Goal: Task Accomplishment & Management: Use online tool/utility

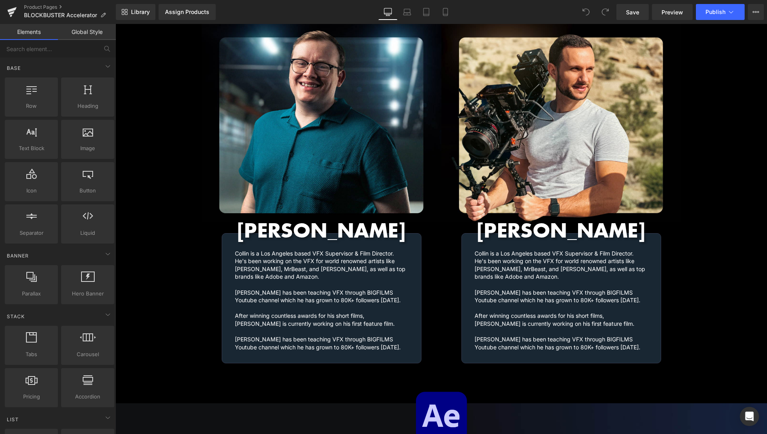
scroll to position [977, 0]
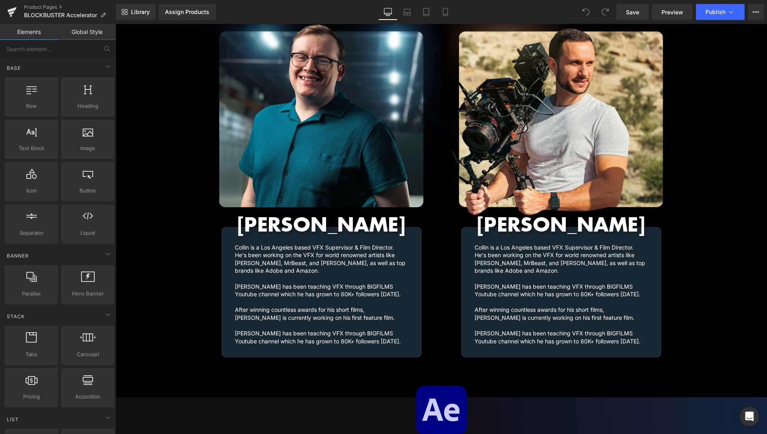
click at [250, 281] on h1 "Collin is a Los Angeles based VFX Supervisor & Film Director. He's been working…" at bounding box center [321, 283] width 173 height 78
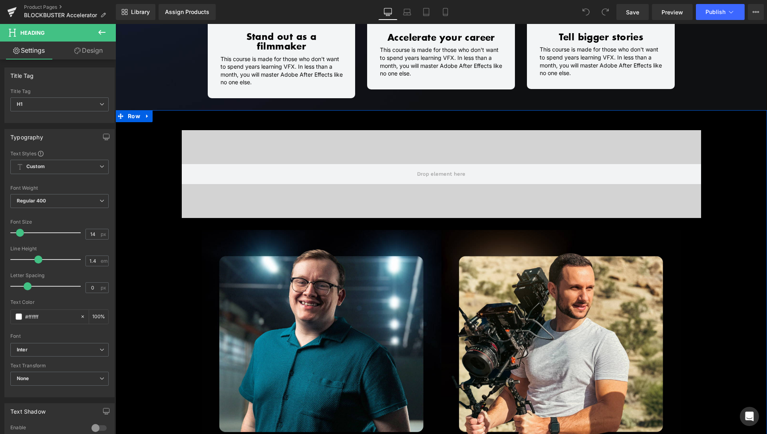
scroll to position [652, 0]
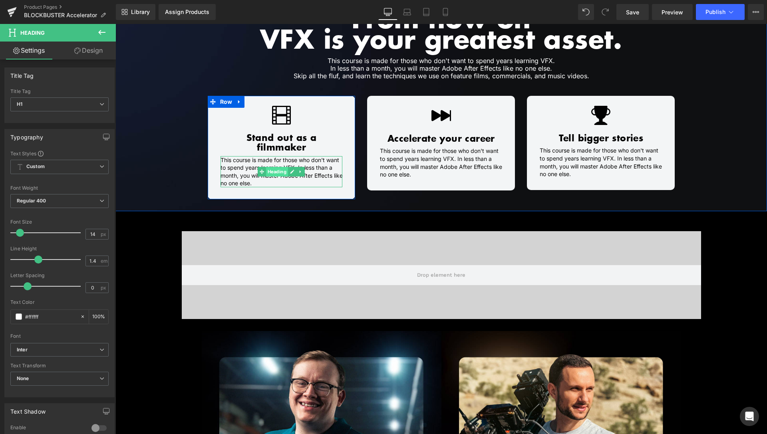
click at [271, 167] on span "Heading" at bounding box center [277, 172] width 22 height 10
click at [220, 160] on h1 "This course is made for those who don't want to spend years learning VFX. In le…" at bounding box center [281, 171] width 122 height 31
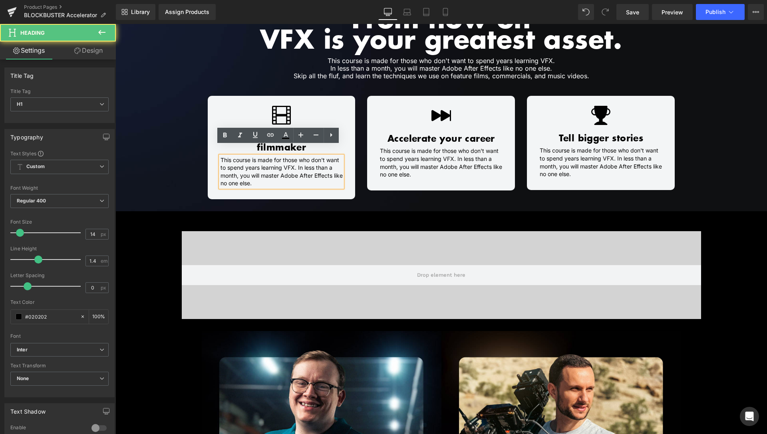
click at [265, 158] on h1 "This course is made for those who don't want to spend years learning VFX. In le…" at bounding box center [281, 171] width 122 height 31
click at [360, 73] on h1 "Skip all the fluf, and learn the techniques we use on feature films, commercial…" at bounding box center [441, 76] width 412 height 8
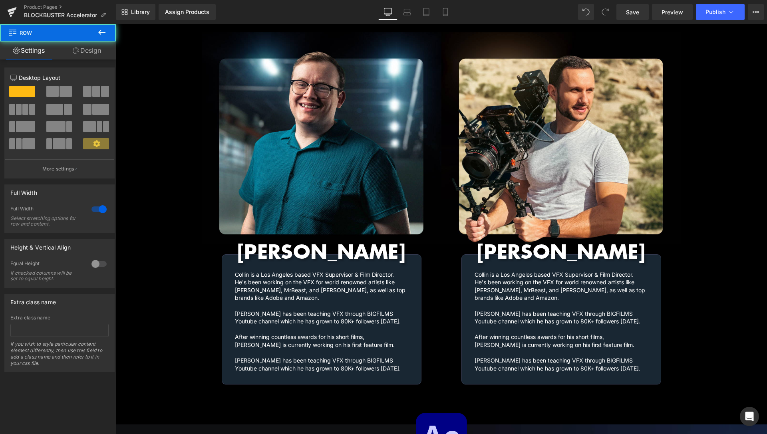
scroll to position [977, 0]
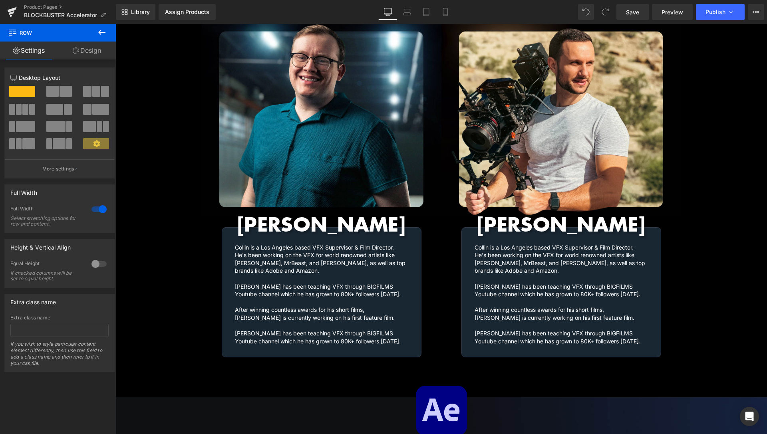
click at [293, 246] on h1 "Collin is a Los Angeles based VFX Supervisor & Film Director. He's been working…" at bounding box center [321, 283] width 173 height 78
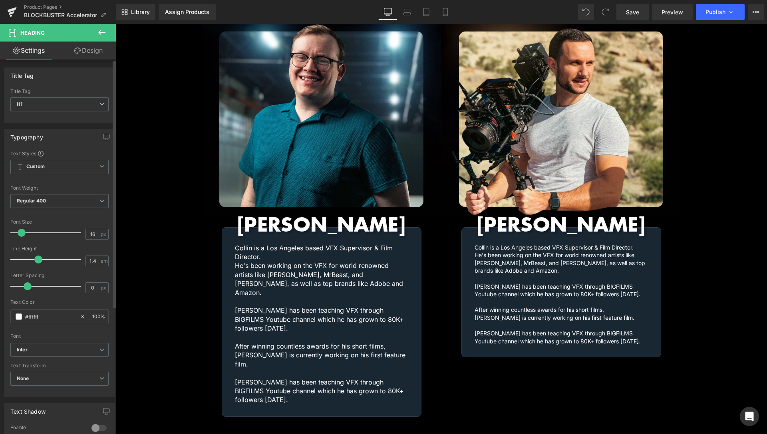
type input "15"
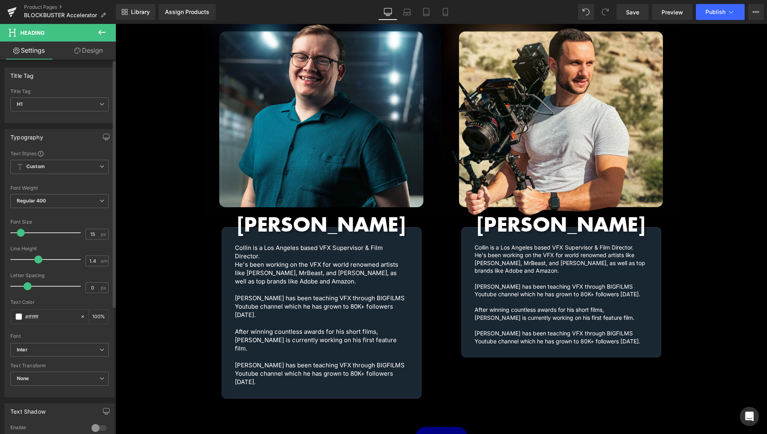
click at [17, 232] on span at bounding box center [21, 233] width 8 height 8
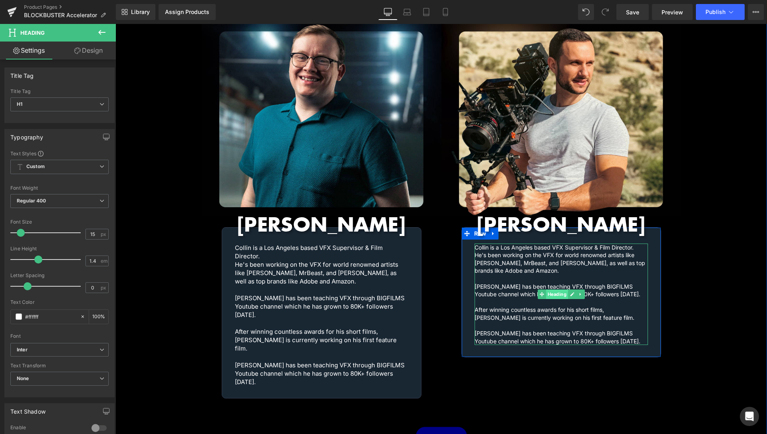
click at [553, 289] on span "Heading" at bounding box center [556, 294] width 22 height 10
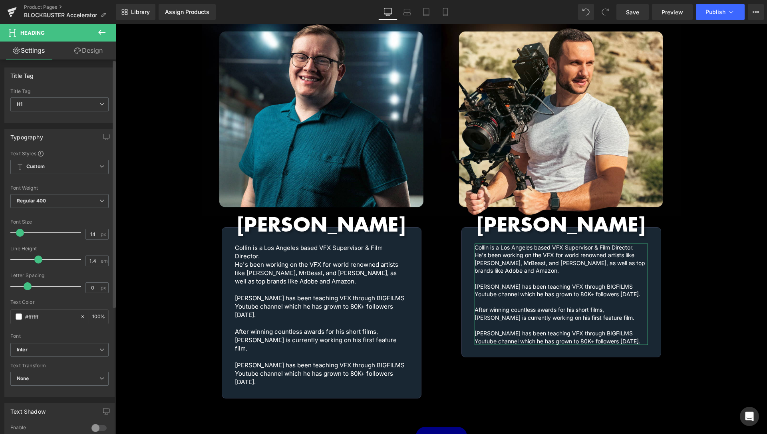
type input "15"
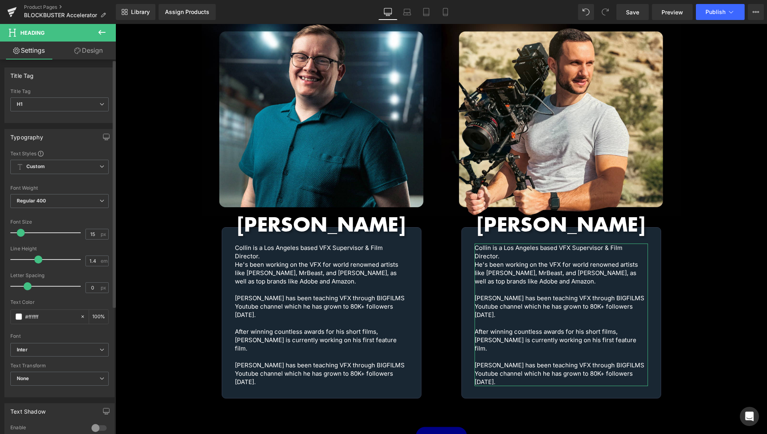
click at [21, 235] on span at bounding box center [21, 233] width 8 height 8
click at [636, 12] on span "Save" at bounding box center [632, 12] width 13 height 8
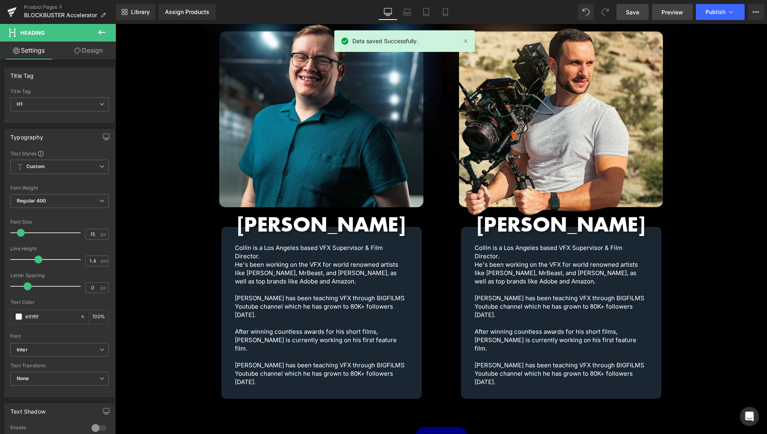
click at [660, 14] on link "Preview" at bounding box center [672, 12] width 41 height 16
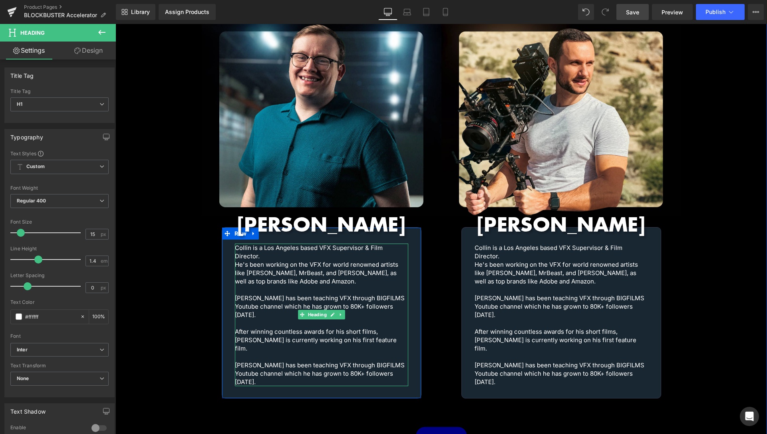
click at [276, 244] on h1 "Collin is a Los Angeles based VFX Supervisor & Film Director. He's been working…" at bounding box center [321, 298] width 173 height 109
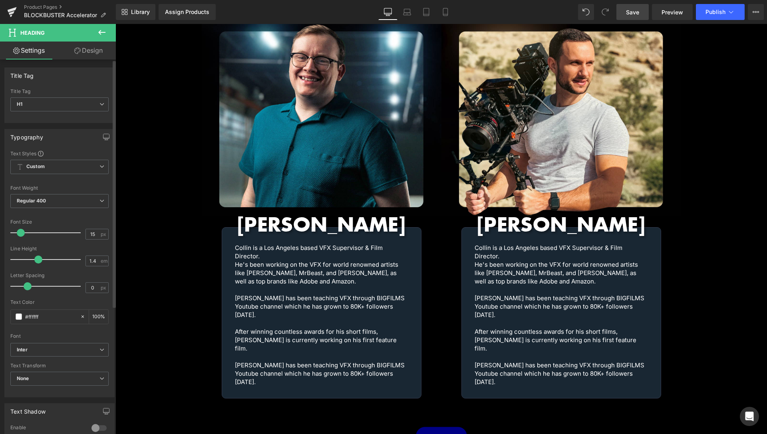
type input "14"
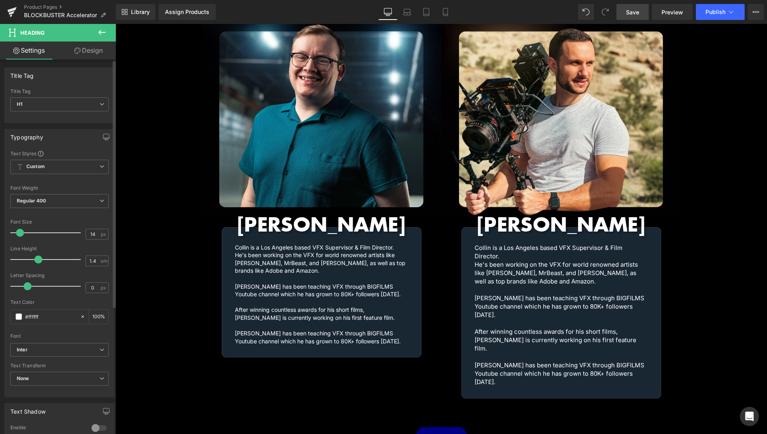
click at [23, 233] on span at bounding box center [20, 233] width 8 height 8
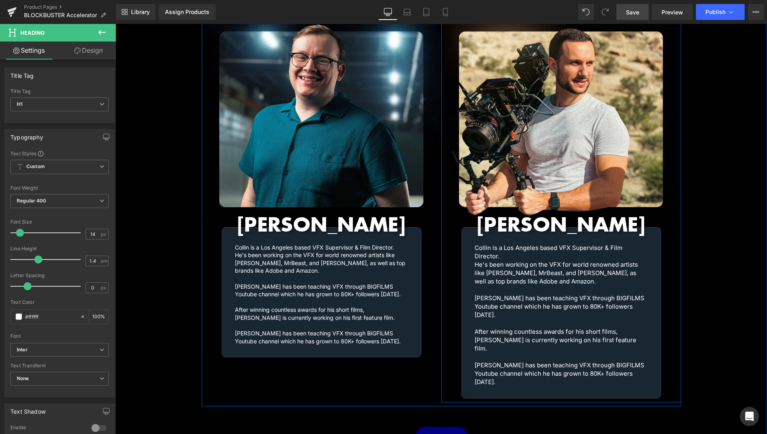
click at [504, 259] on h1 "Collin is a Los Angeles based VFX Supervisor & Film Director. He's been working…" at bounding box center [560, 298] width 173 height 109
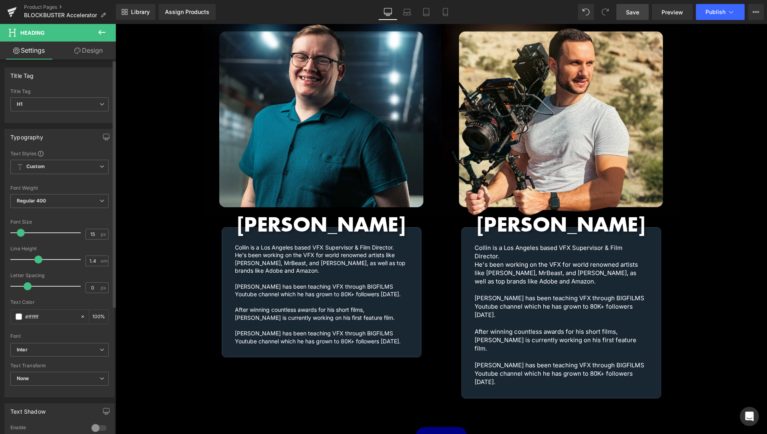
type input "14"
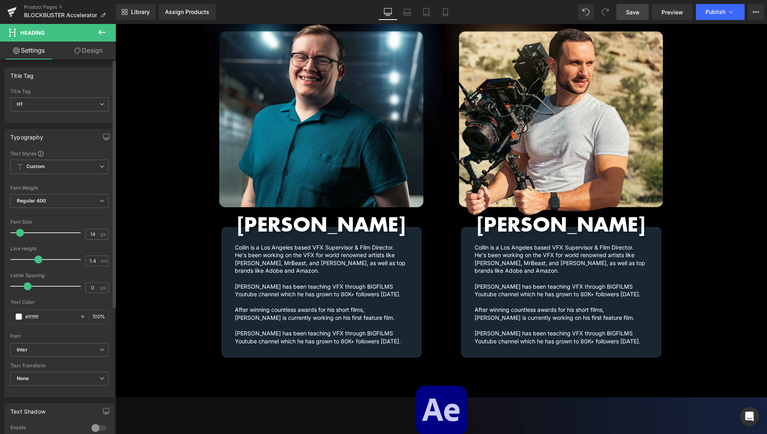
click at [19, 232] on span at bounding box center [20, 233] width 8 height 8
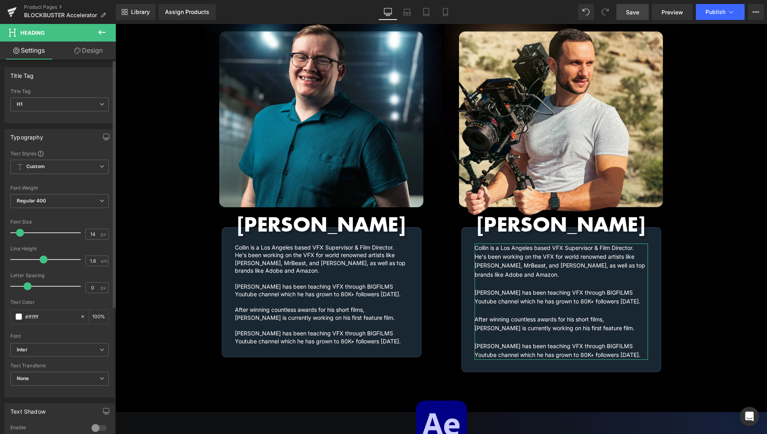
type input "1.5"
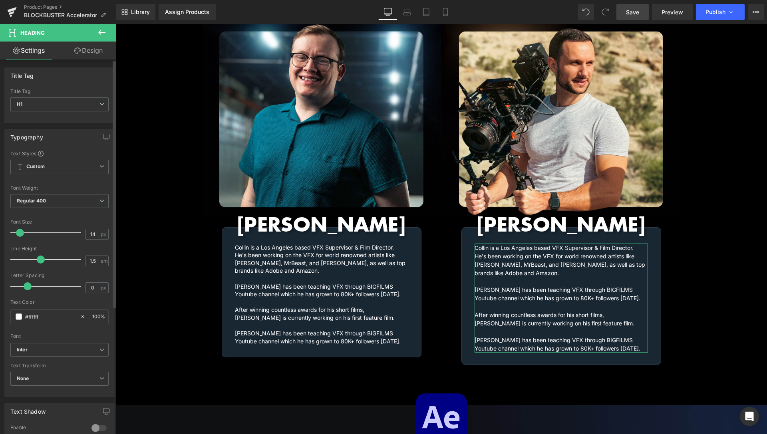
click at [40, 260] on span at bounding box center [41, 260] width 8 height 8
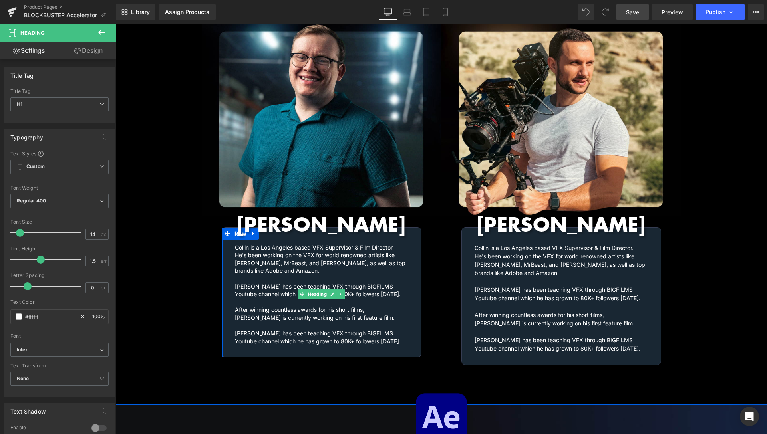
click at [278, 261] on h1 "Collin is a Los Angeles based VFX Supervisor & Film Director. He's been working…" at bounding box center [321, 283] width 173 height 78
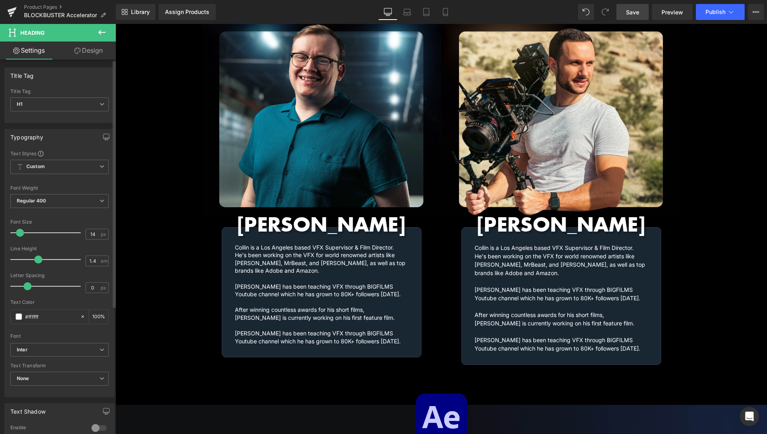
type input "1.5"
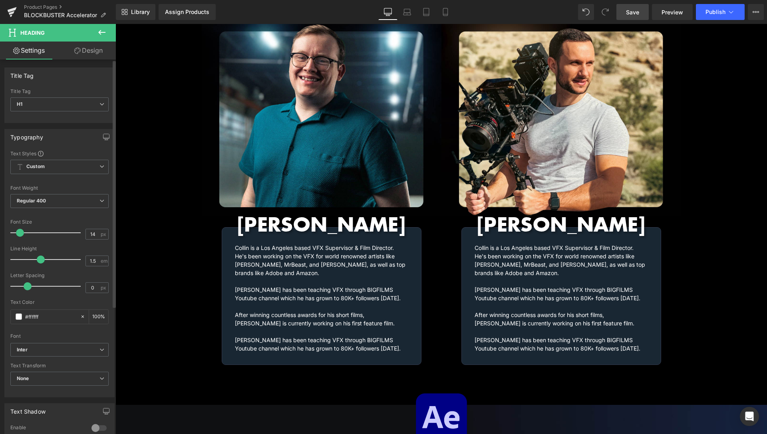
click at [37, 262] on span at bounding box center [41, 260] width 8 height 8
click at [637, 12] on span "Save" at bounding box center [632, 12] width 13 height 8
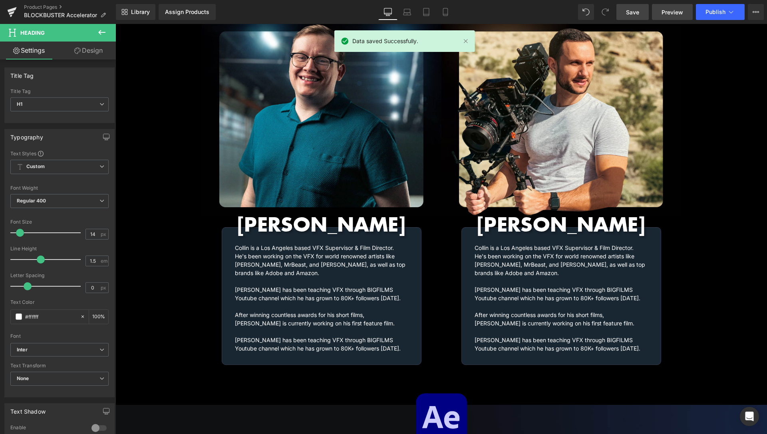
click at [683, 12] on span "Preview" at bounding box center [672, 12] width 22 height 8
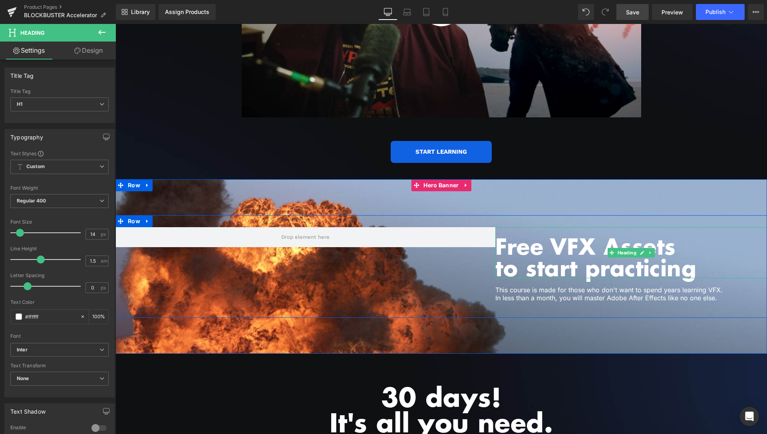
scroll to position [1629, 0]
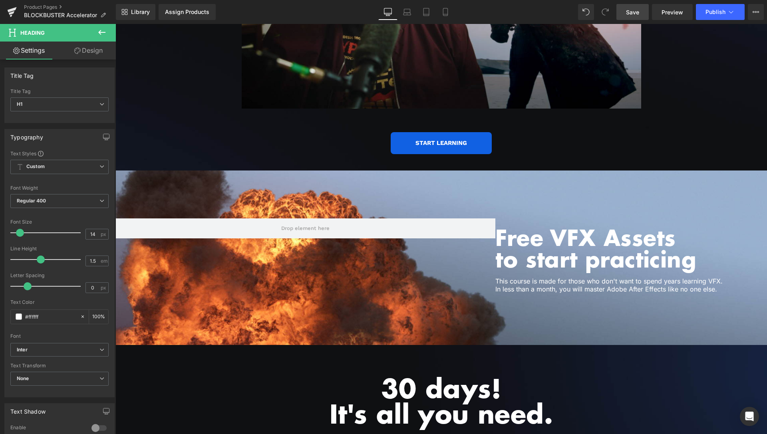
click at [103, 34] on icon at bounding box center [102, 33] width 10 height 10
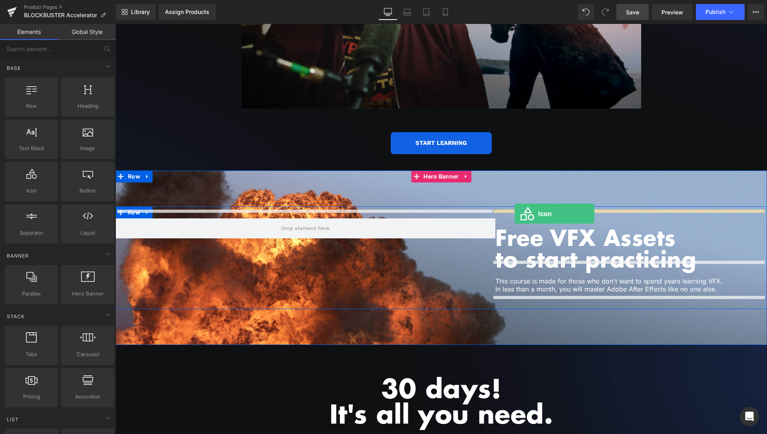
drag, startPoint x: 160, startPoint y: 216, endPoint x: 514, endPoint y: 214, distance: 353.8
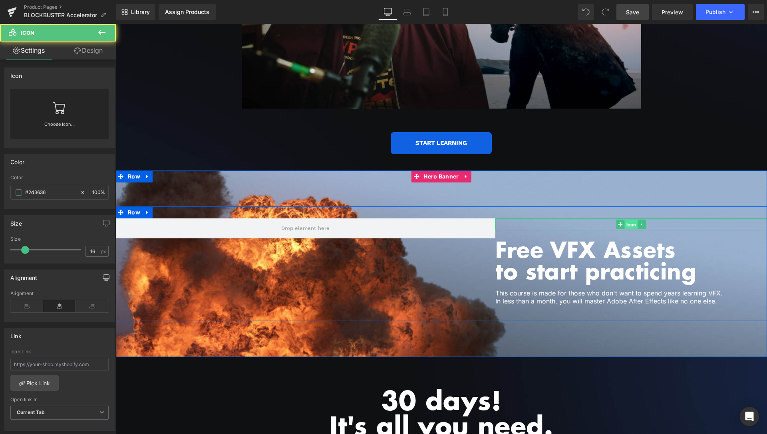
click at [626, 220] on span "Icon" at bounding box center [631, 225] width 13 height 10
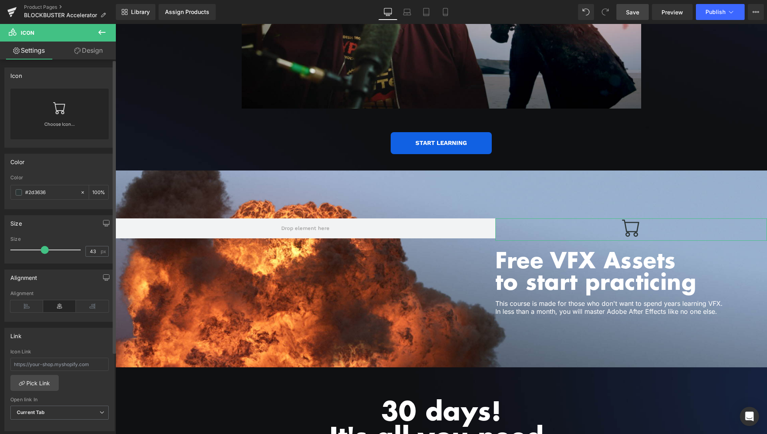
type input "42"
drag, startPoint x: 24, startPoint y: 252, endPoint x: 40, endPoint y: 249, distance: 16.0
click at [40, 249] on span at bounding box center [42, 250] width 8 height 8
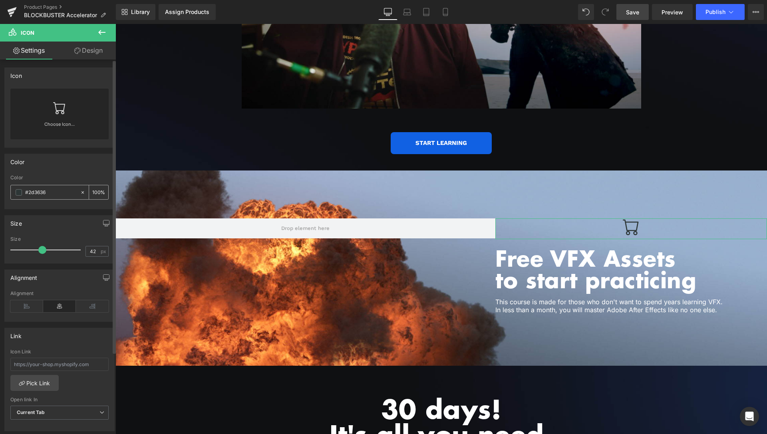
click at [18, 196] on div "#2d3636" at bounding box center [45, 192] width 69 height 14
click at [18, 194] on span at bounding box center [19, 192] width 6 height 6
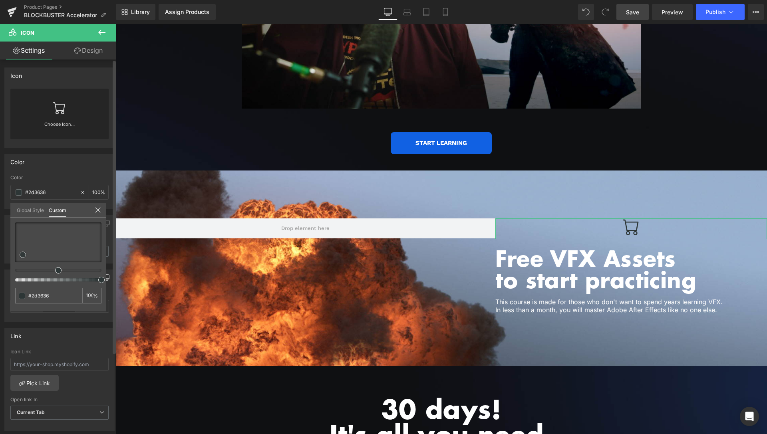
type input "#56a3a3"
type input "#88a9a9"
type input "#e2e2e2"
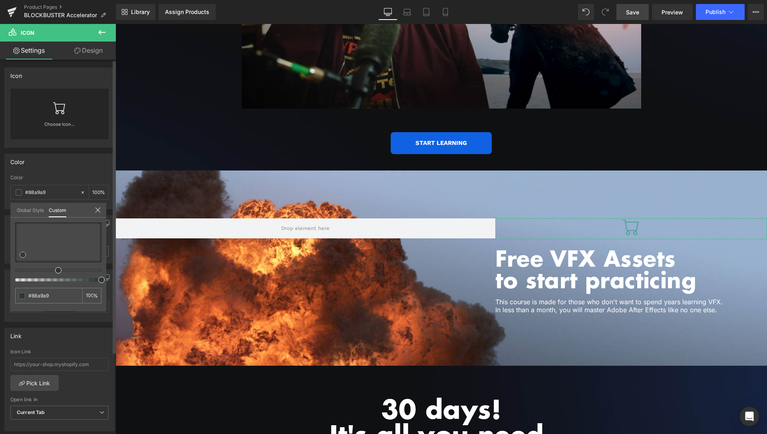
type input "#e2e2e2"
type input "#ffffff"
drag, startPoint x: 42, startPoint y: 243, endPoint x: 0, endPoint y: 220, distance: 48.2
click at [0, 209] on div "Color rgba(255, 255, 255, 1) Color #ffffff 100 % Global Style Custom Setup Glob…" at bounding box center [59, 178] width 119 height 61
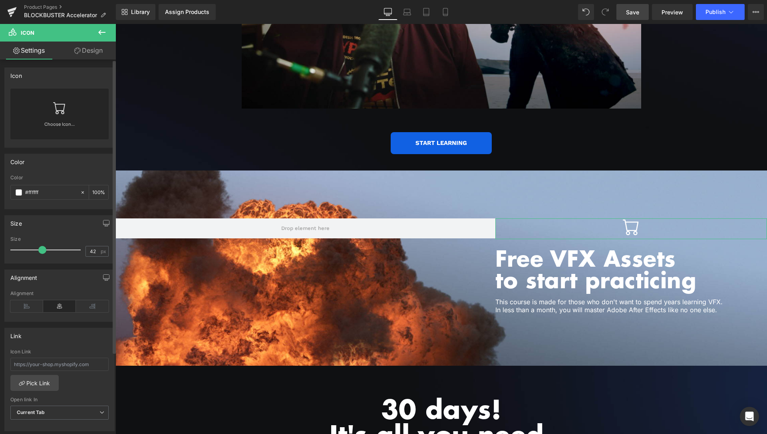
scroll to position [105, 0]
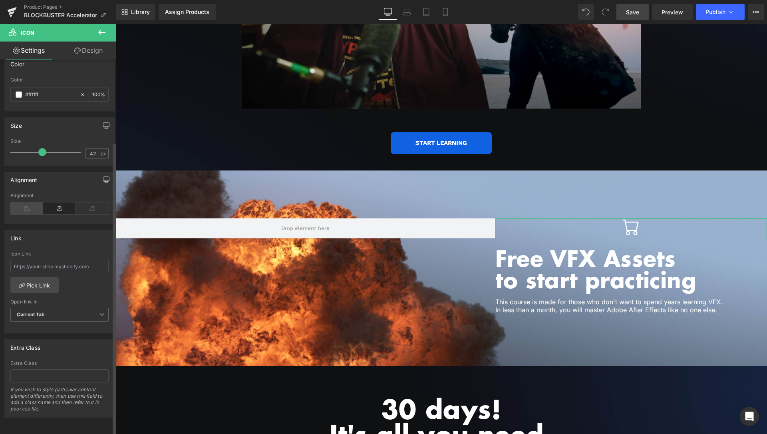
click at [18, 202] on icon at bounding box center [26, 208] width 33 height 12
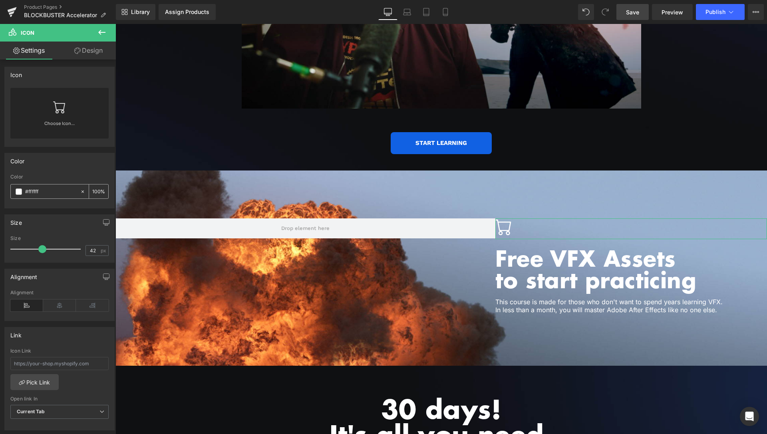
scroll to position [0, 0]
click at [53, 129] on link "Choose Icon..." at bounding box center [59, 130] width 98 height 19
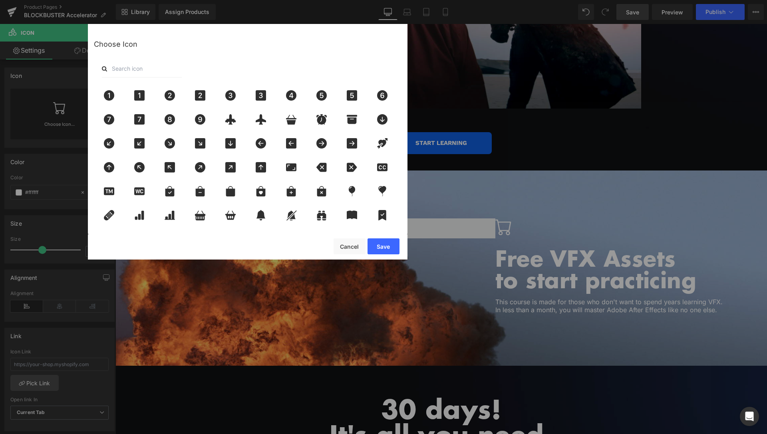
click at [140, 71] on input "text" at bounding box center [142, 69] width 80 height 18
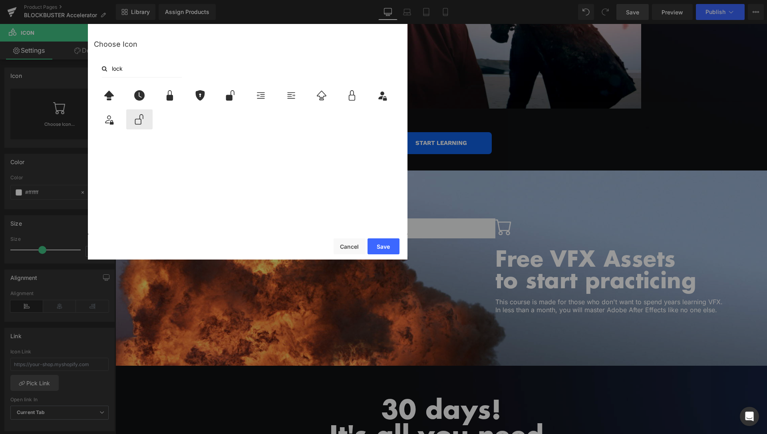
type input "lock"
click at [139, 121] on icon at bounding box center [139, 119] width 17 height 10
click at [391, 246] on button "Save" at bounding box center [383, 246] width 32 height 16
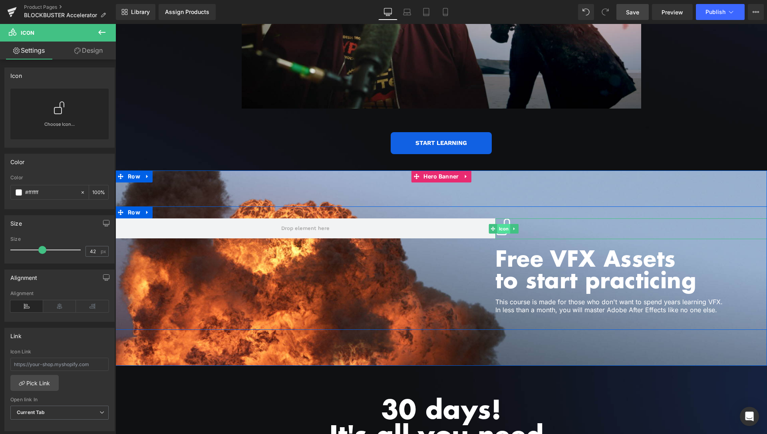
click at [500, 224] on span "Icon" at bounding box center [503, 229] width 13 height 10
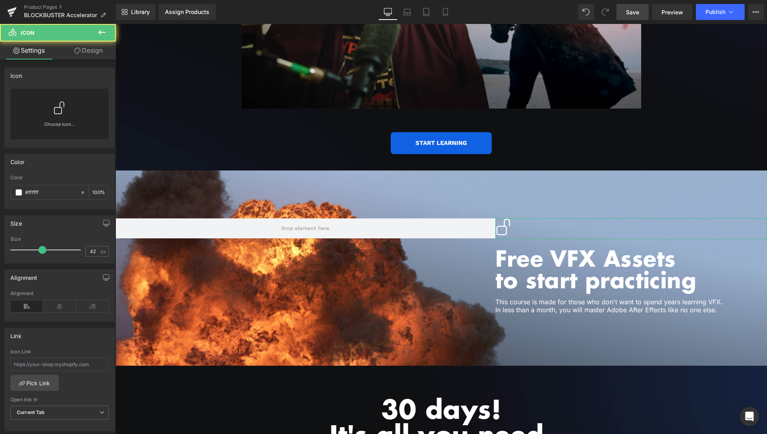
click at [83, 56] on link "Design" at bounding box center [88, 51] width 58 height 18
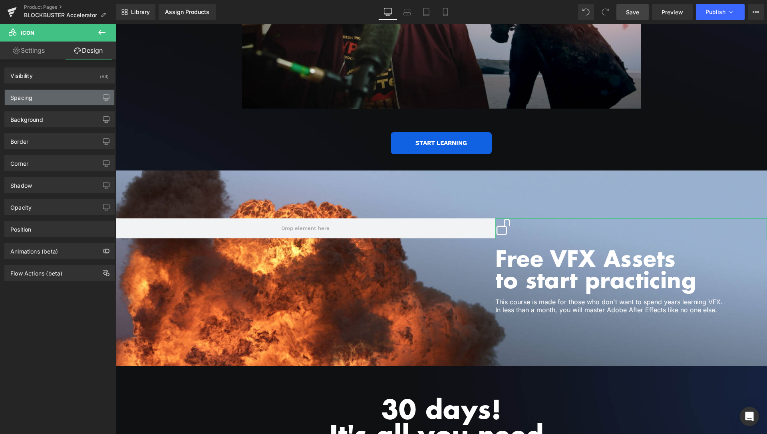
click at [38, 99] on div "Spacing" at bounding box center [59, 97] width 109 height 15
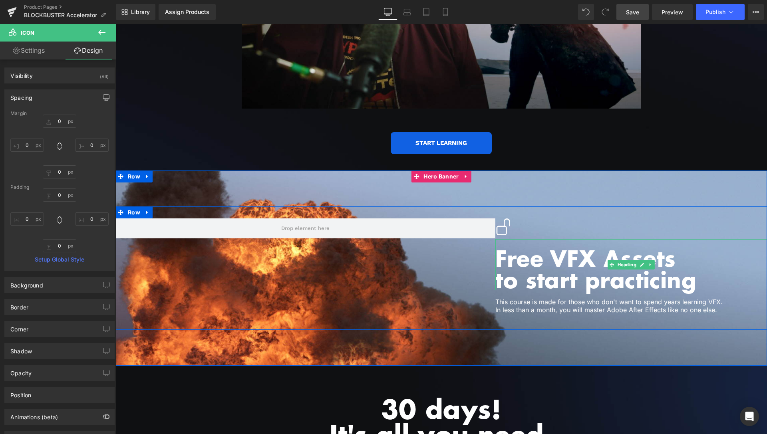
click at [617, 260] on span "Heading" at bounding box center [627, 265] width 22 height 10
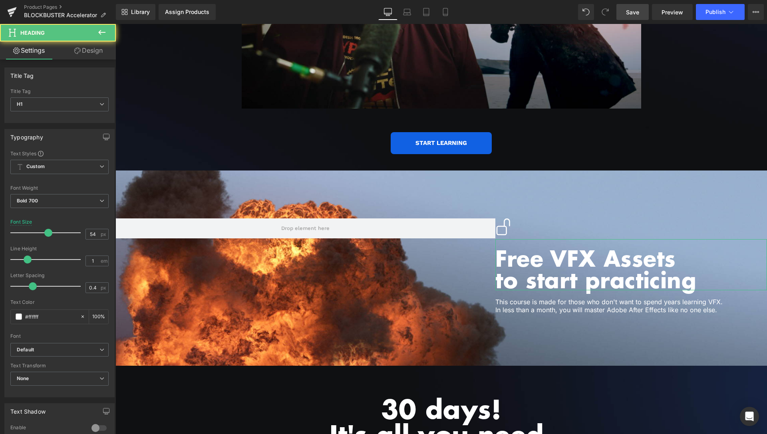
drag, startPoint x: 99, startPoint y: 53, endPoint x: 58, endPoint y: 105, distance: 66.0
click at [99, 52] on link "Design" at bounding box center [88, 51] width 58 height 18
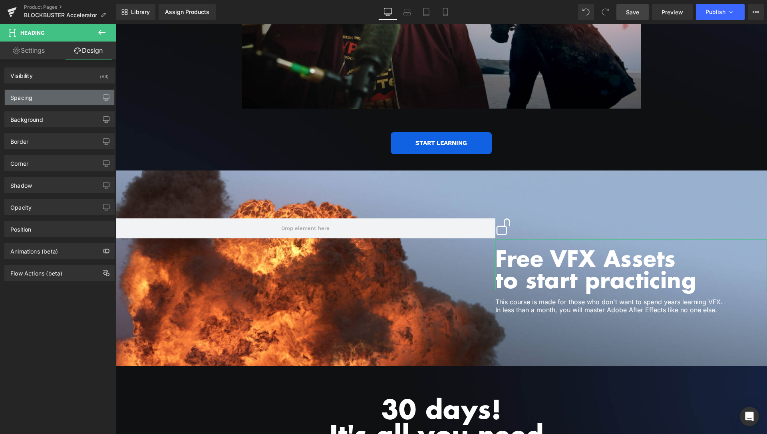
click at [58, 105] on div "Spacing" at bounding box center [59, 97] width 109 height 15
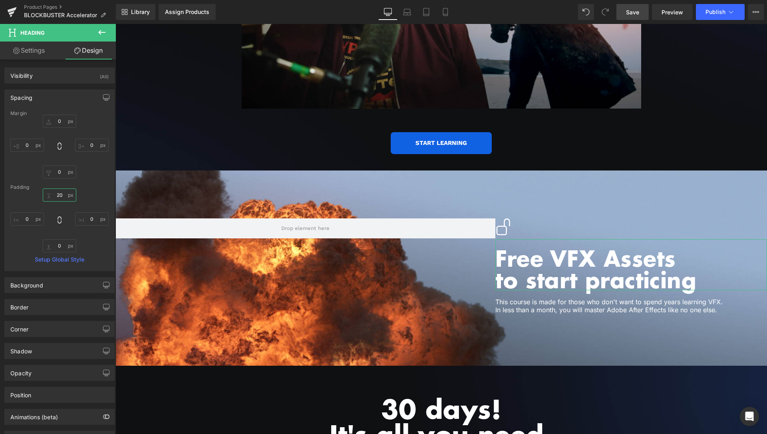
click at [60, 195] on input "20" at bounding box center [60, 194] width 34 height 13
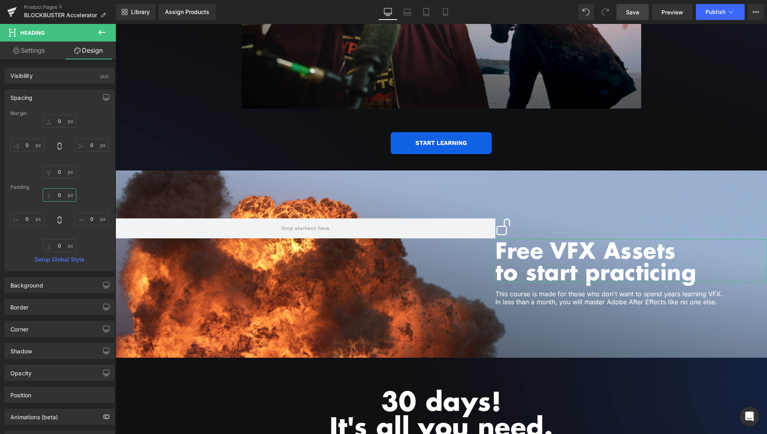
click at [55, 191] on input "0" at bounding box center [60, 194] width 34 height 13
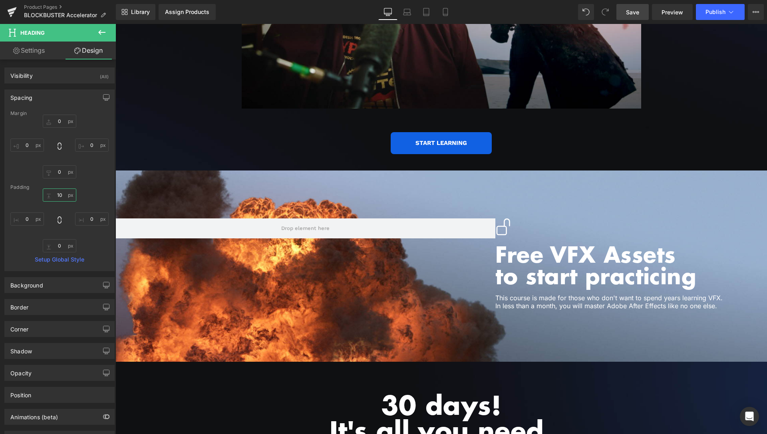
type input "10"
click at [634, 10] on span "Save" at bounding box center [632, 12] width 13 height 8
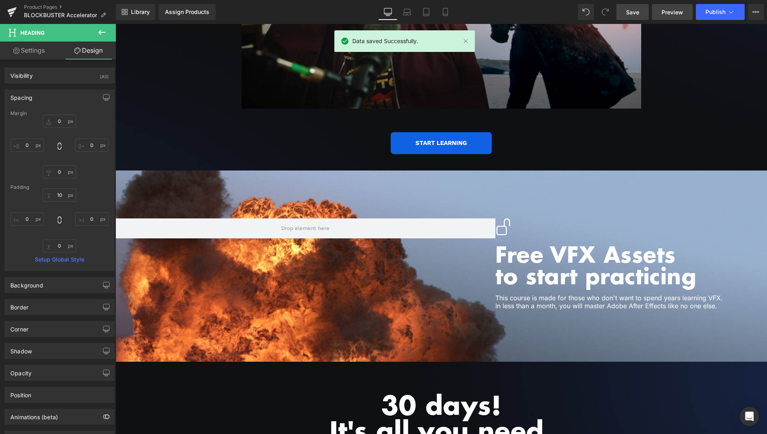
click at [671, 12] on span "Preview" at bounding box center [672, 12] width 22 height 8
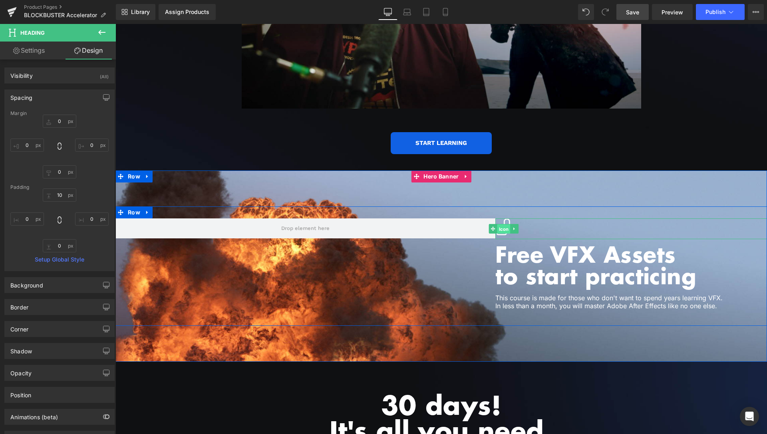
click at [500, 224] on span "Icon" at bounding box center [503, 229] width 13 height 10
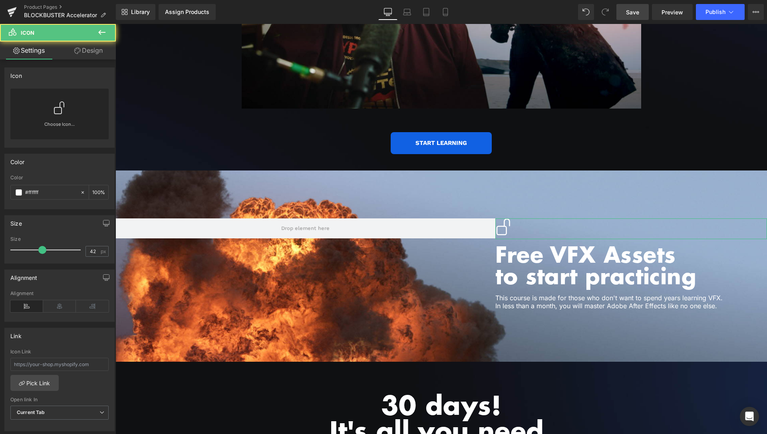
click at [59, 113] on icon at bounding box center [59, 107] width 13 height 13
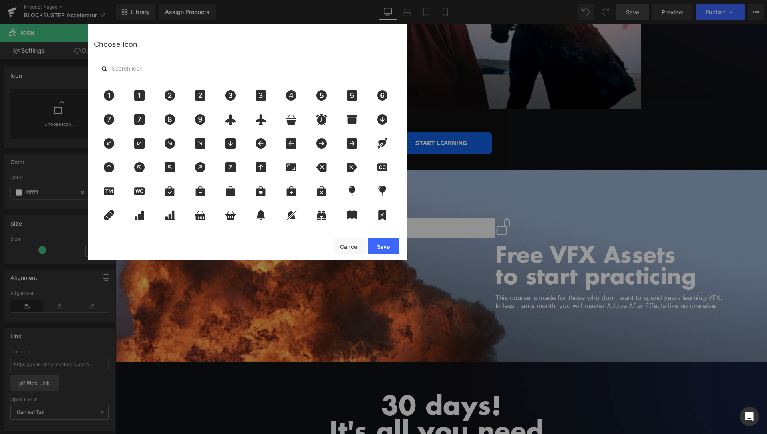
click at [133, 63] on input "text" at bounding box center [142, 69] width 80 height 18
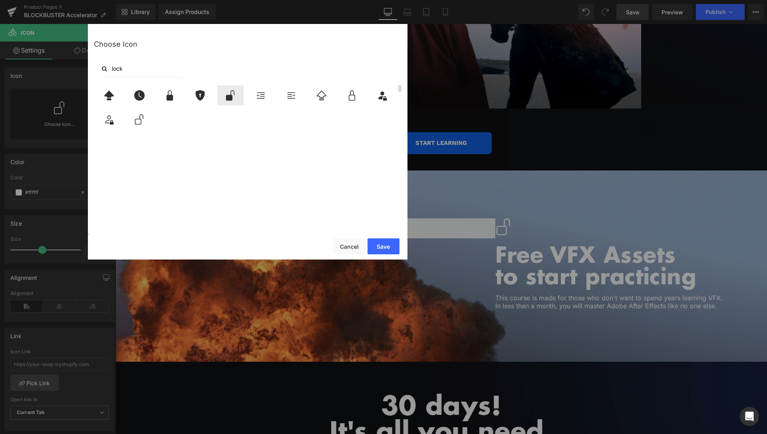
type input "lock"
click at [231, 97] on icon at bounding box center [230, 95] width 8 height 10
click at [381, 241] on button "Save" at bounding box center [383, 246] width 32 height 16
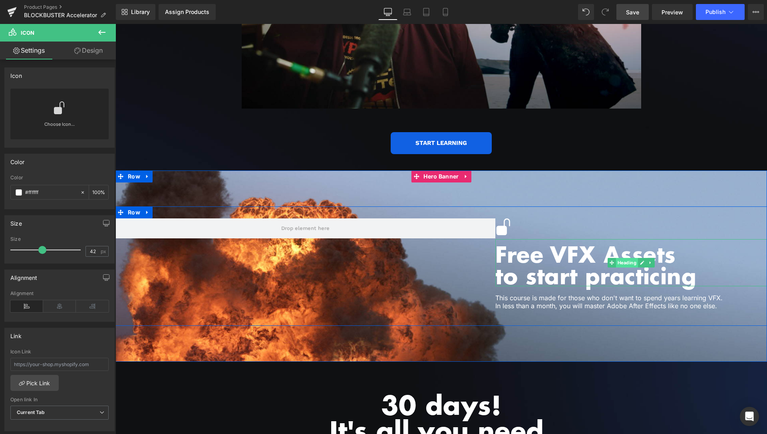
click at [623, 258] on span "Heading" at bounding box center [627, 263] width 22 height 10
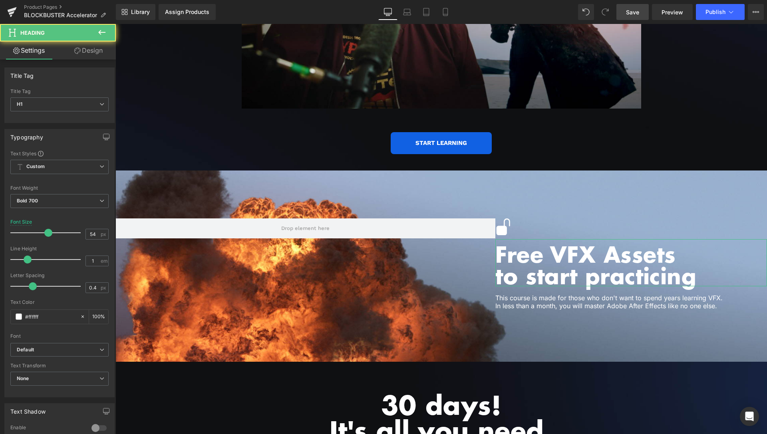
click at [92, 56] on link "Design" at bounding box center [88, 51] width 58 height 18
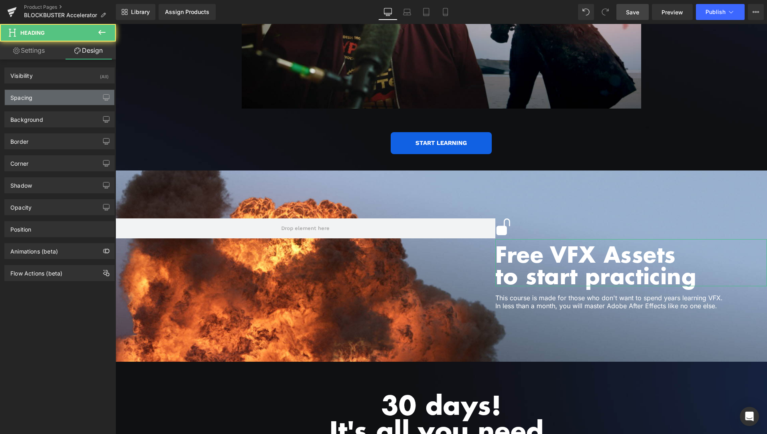
type input "0"
type input "10"
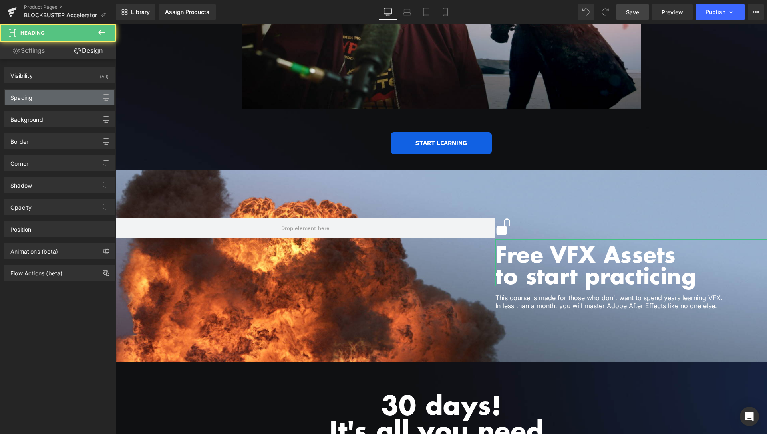
type input "0"
click at [47, 102] on div "Spacing" at bounding box center [59, 97] width 109 height 15
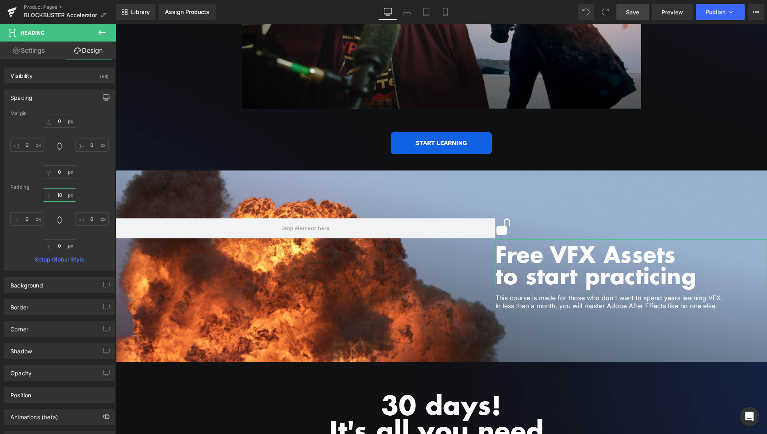
click at [57, 194] on input "10" at bounding box center [60, 194] width 34 height 13
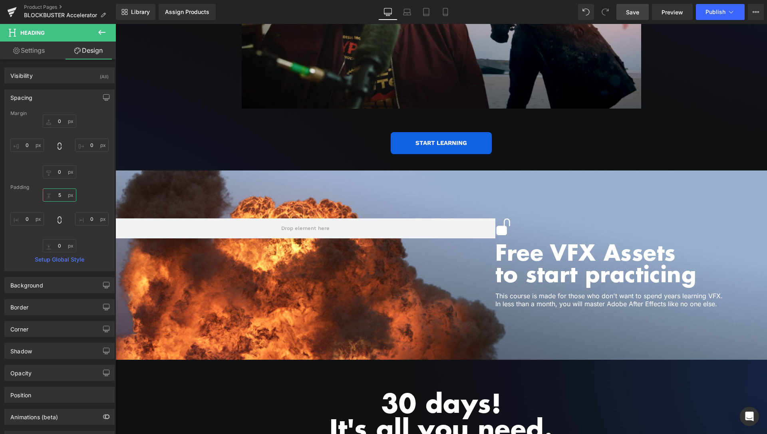
type input "5"
click at [634, 11] on span "Save" at bounding box center [632, 12] width 13 height 8
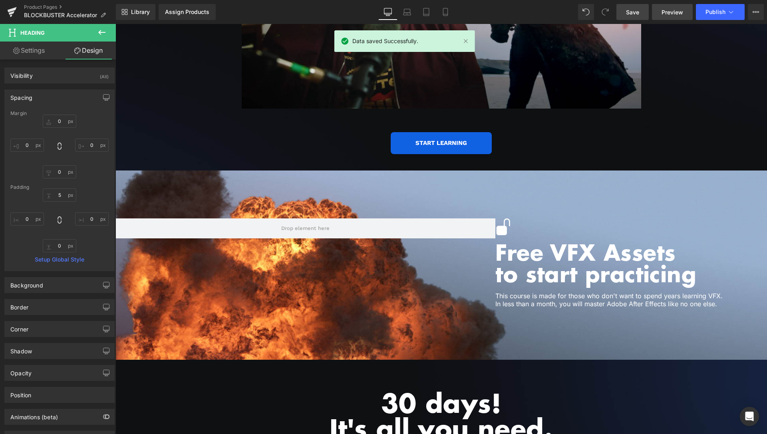
click at [672, 12] on span "Preview" at bounding box center [672, 12] width 22 height 8
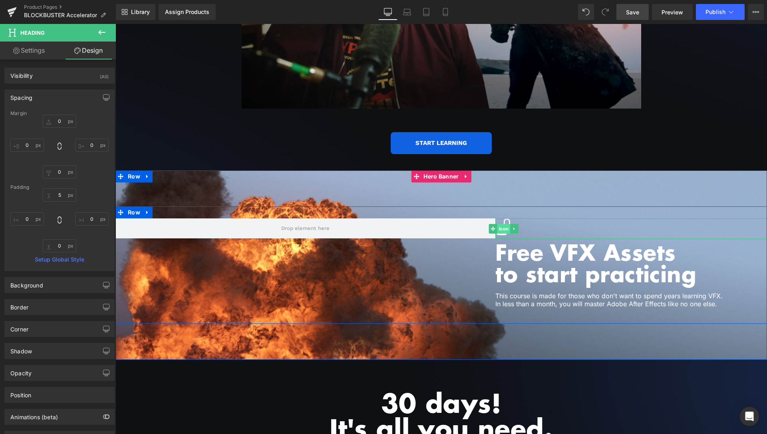
click at [502, 224] on span "Icon" at bounding box center [503, 229] width 13 height 10
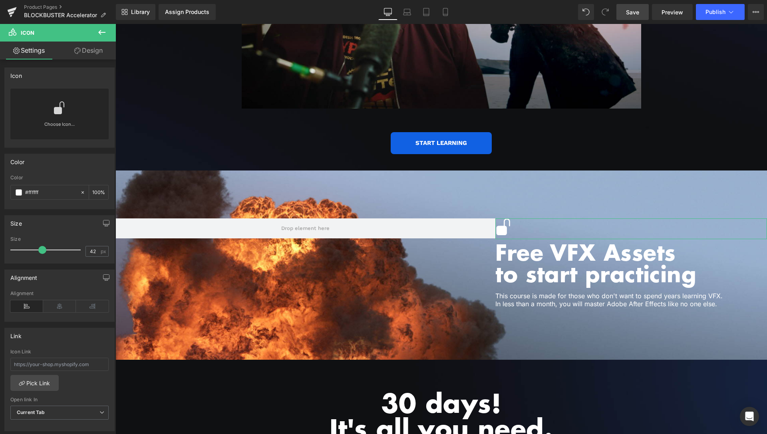
click at [56, 123] on link "Choose Icon..." at bounding box center [59, 130] width 98 height 19
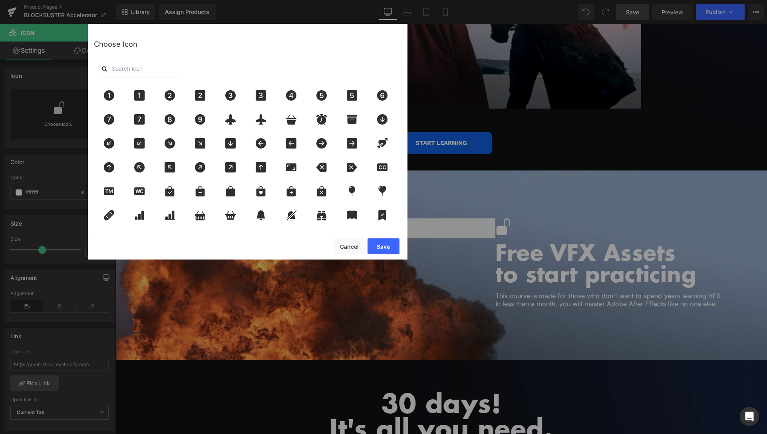
click at [211, 66] on div at bounding box center [247, 69] width 307 height 18
click at [148, 68] on input "text" at bounding box center [142, 69] width 80 height 18
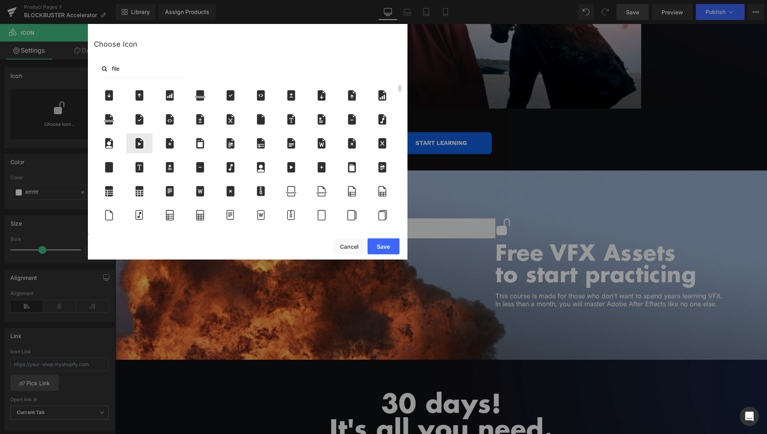
type input "file"
click at [143, 141] on icon at bounding box center [139, 143] width 8 height 10
click at [401, 249] on div "Save Cancel" at bounding box center [247, 246] width 319 height 25
click at [378, 248] on button "Save" at bounding box center [383, 246] width 32 height 16
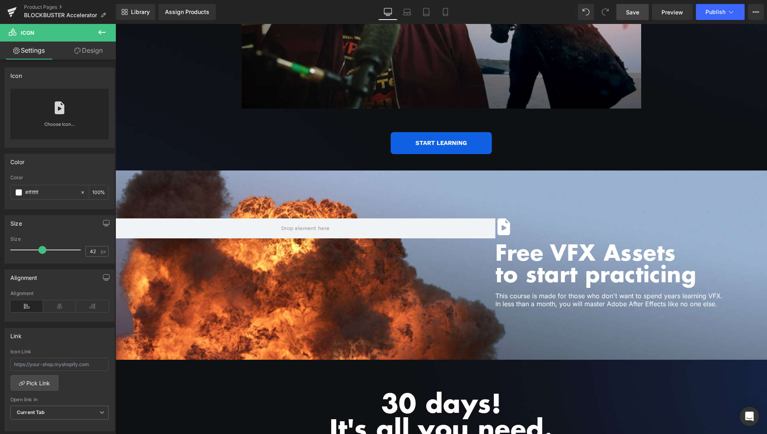
click at [634, 14] on span "Save" at bounding box center [632, 12] width 13 height 8
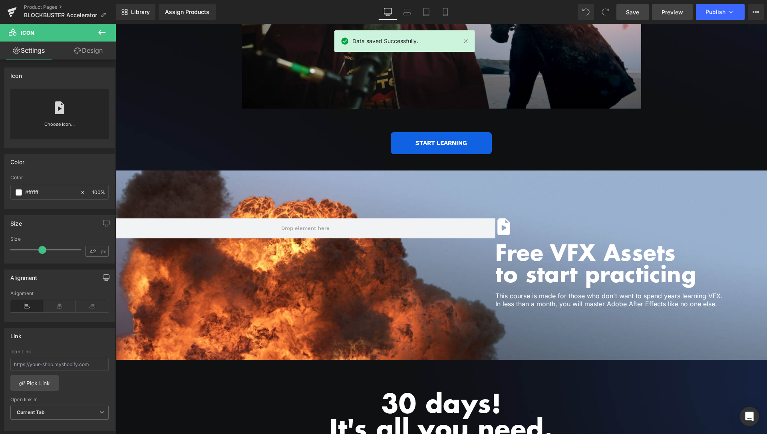
click at [674, 11] on span "Preview" at bounding box center [672, 12] width 22 height 8
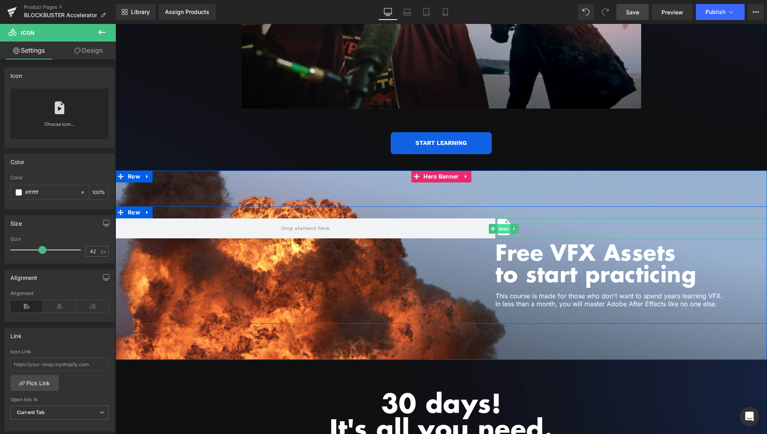
click at [502, 224] on span "Icon" at bounding box center [503, 229] width 13 height 10
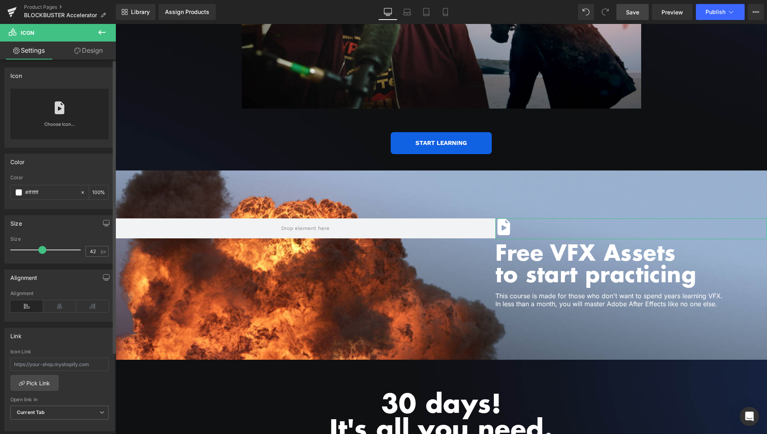
click at [69, 122] on link "Choose Icon..." at bounding box center [59, 130] width 98 height 19
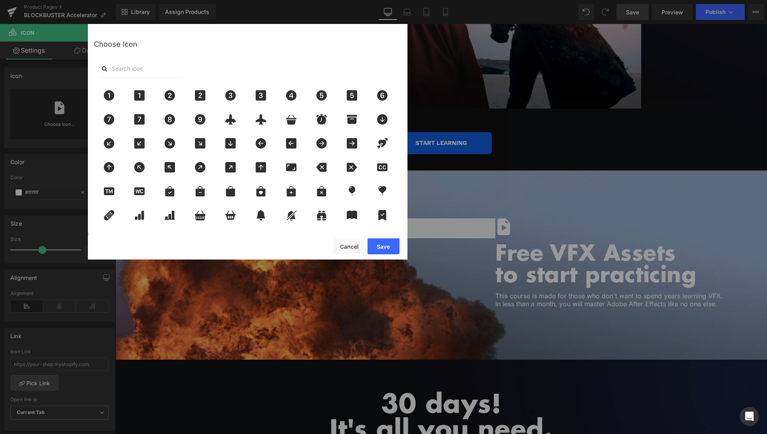
click at [161, 71] on input "text" at bounding box center [142, 69] width 80 height 18
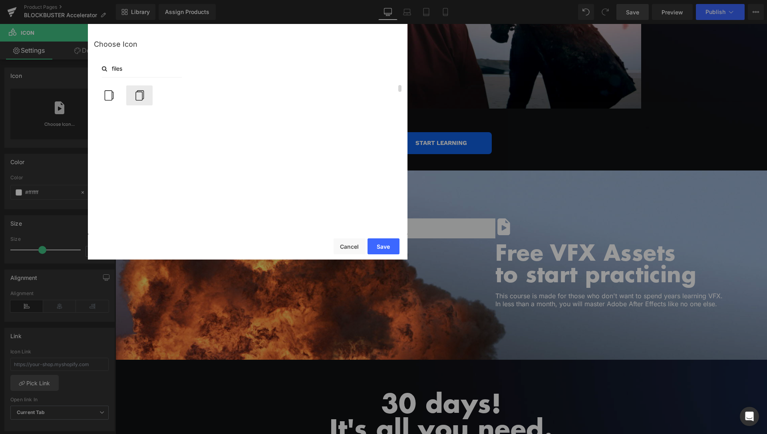
type input "files"
click at [142, 98] on icon at bounding box center [139, 95] width 17 height 10
click at [387, 247] on button "Save" at bounding box center [383, 246] width 32 height 16
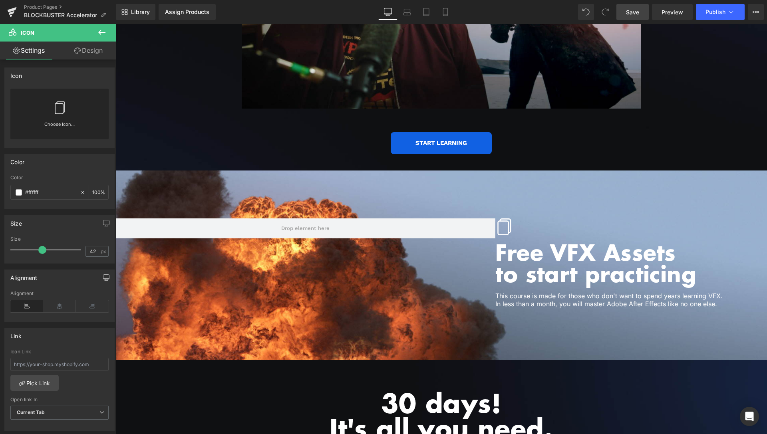
click at [638, 14] on span "Save" at bounding box center [632, 12] width 13 height 8
click at [670, 12] on span "Preview" at bounding box center [672, 12] width 22 height 8
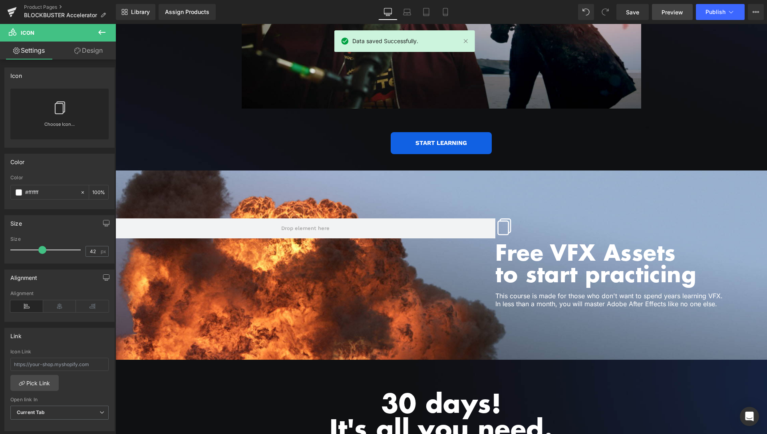
click at [668, 10] on span "Preview" at bounding box center [672, 12] width 22 height 8
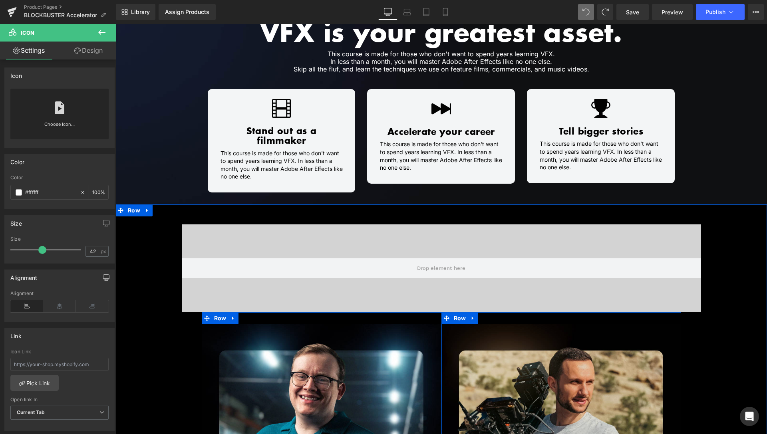
scroll to position [611, 0]
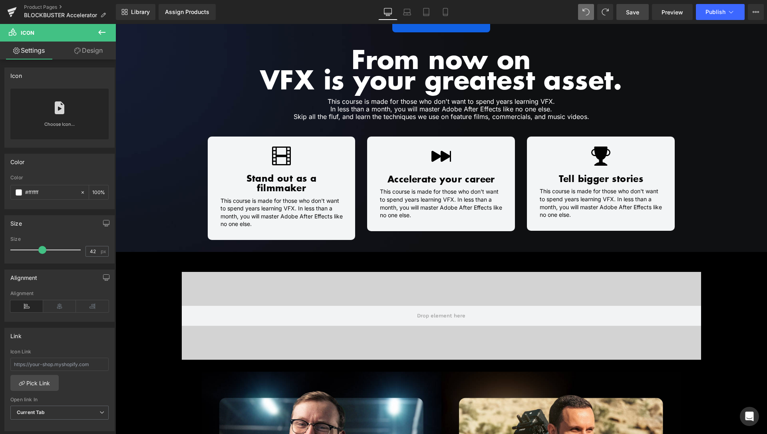
click at [635, 11] on span "Save" at bounding box center [632, 12] width 13 height 8
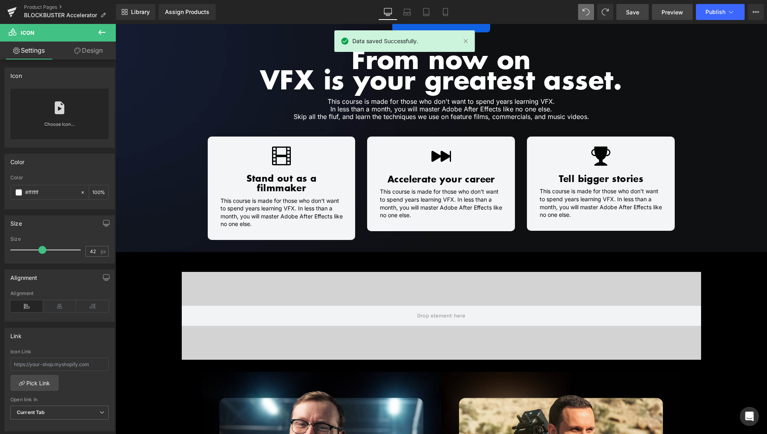
click at [666, 6] on link "Preview" at bounding box center [672, 12] width 41 height 16
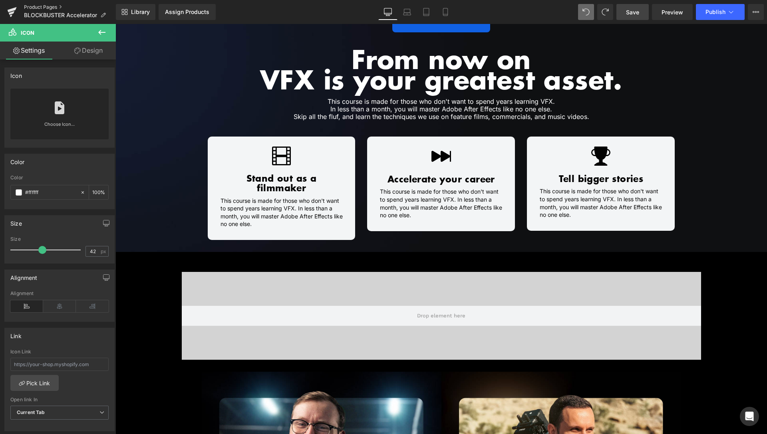
click at [31, 9] on link "Product Pages" at bounding box center [70, 7] width 92 height 6
